Goal: Task Accomplishment & Management: Manage account settings

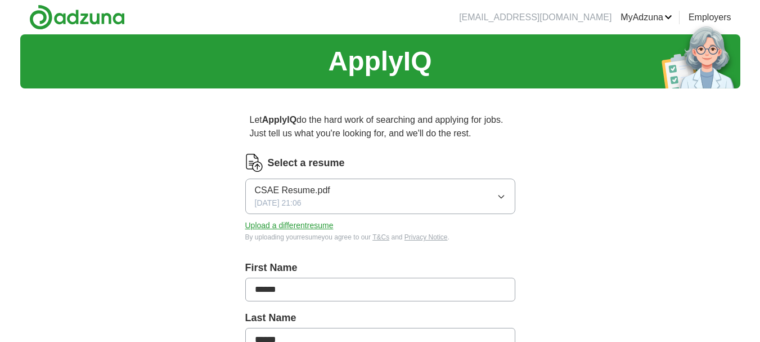
click at [308, 225] on button "Upload a different resume" at bounding box center [289, 225] width 88 height 12
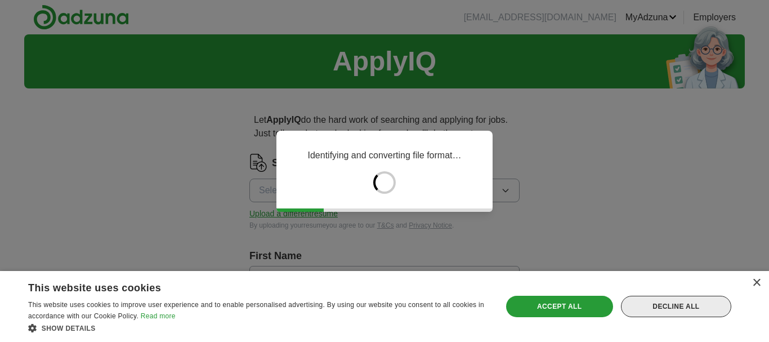
click at [655, 306] on div "Decline all" at bounding box center [676, 305] width 110 height 21
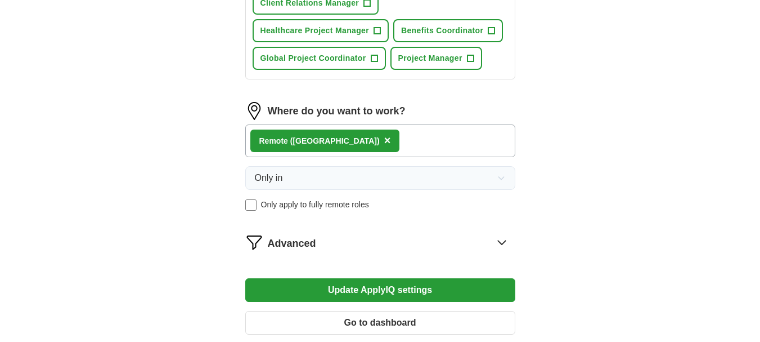
scroll to position [675, 0]
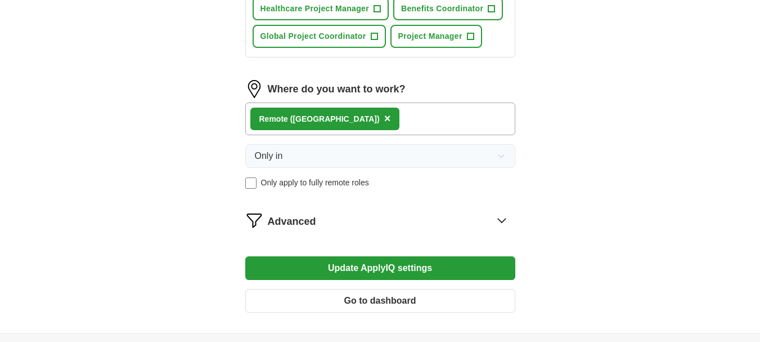
click at [450, 263] on button "Update ApplyIQ settings" at bounding box center [380, 268] width 270 height 24
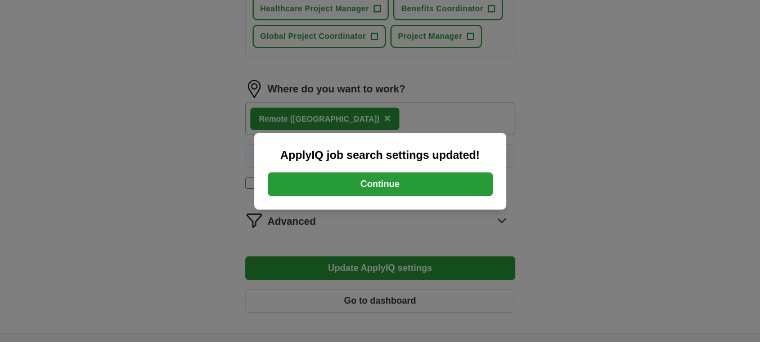
click at [419, 186] on button "Continue" at bounding box center [380, 184] width 225 height 24
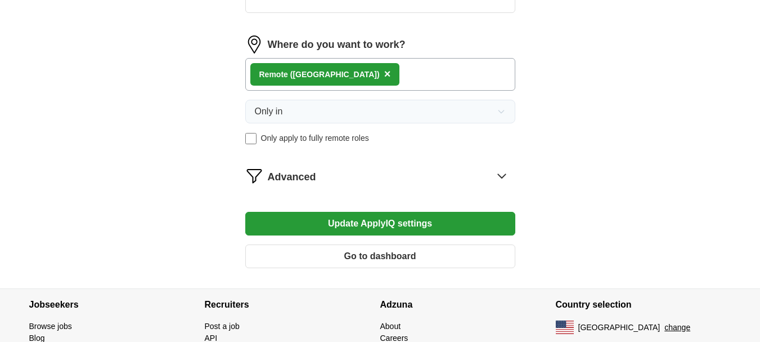
scroll to position [549, 0]
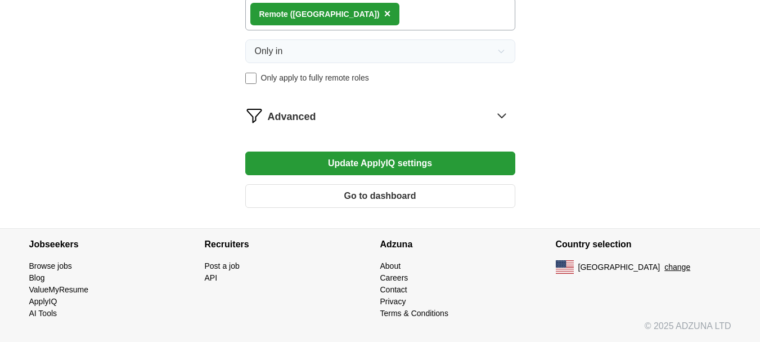
click at [431, 194] on button "Go to dashboard" at bounding box center [380, 196] width 270 height 24
